Goal: Task Accomplishment & Management: Manage account settings

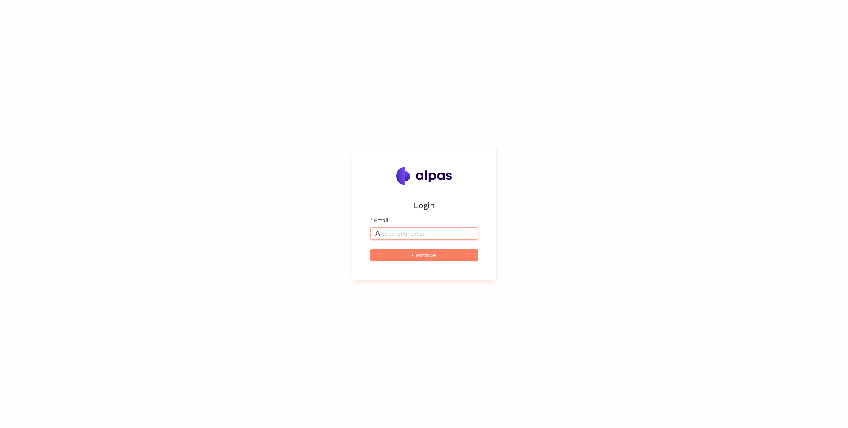
click at [405, 232] on input "Email" at bounding box center [428, 234] width 92 height 8
click at [407, 235] on input "Email" at bounding box center [428, 234] width 92 height 8
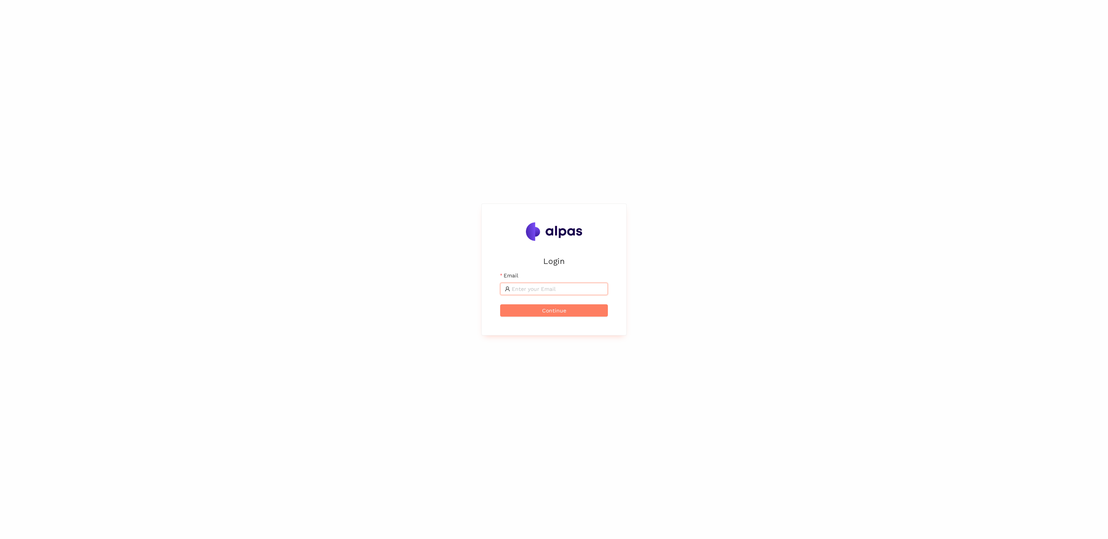
click at [560, 290] on input "Email" at bounding box center [558, 289] width 92 height 8
click at [538, 294] on span at bounding box center [554, 289] width 108 height 12
click at [535, 289] on input "Email" at bounding box center [558, 289] width 92 height 8
